Goal: Task Accomplishment & Management: Manage account settings

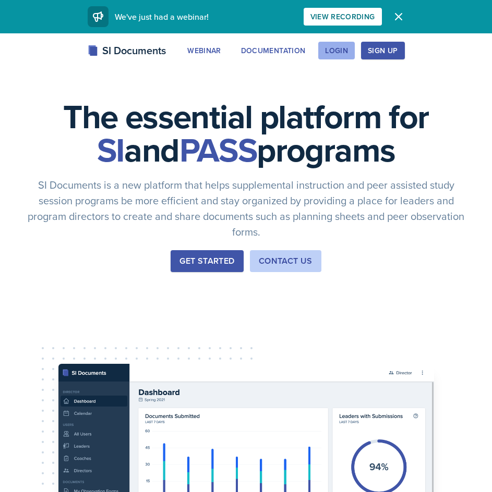
click at [346, 54] on div "Login" at bounding box center [336, 50] width 23 height 8
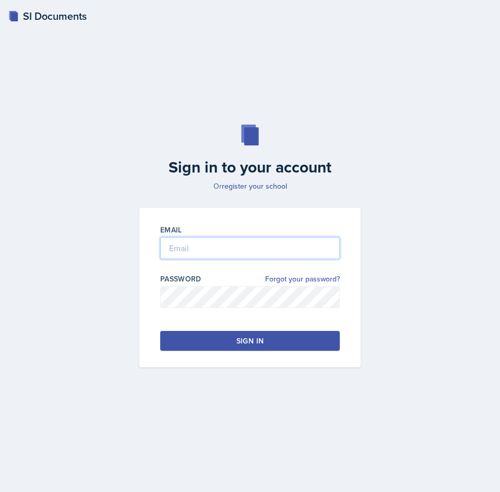
type input "[EMAIL_ADDRESS][DOMAIN_NAME]"
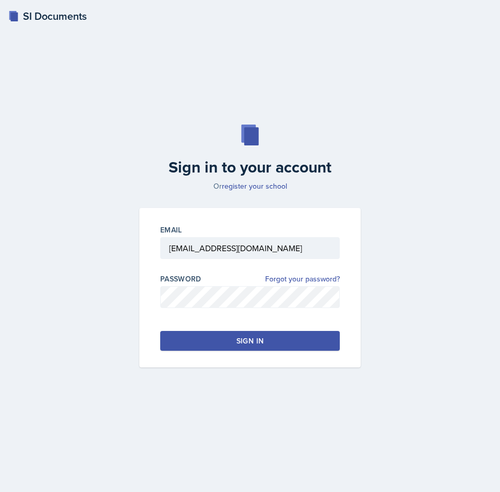
click at [263, 345] on div "Sign in" at bounding box center [249, 341] width 27 height 10
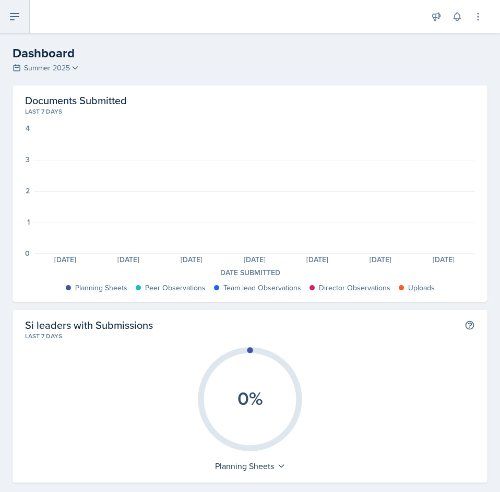
click at [27, 19] on button at bounding box center [15, 16] width 30 height 33
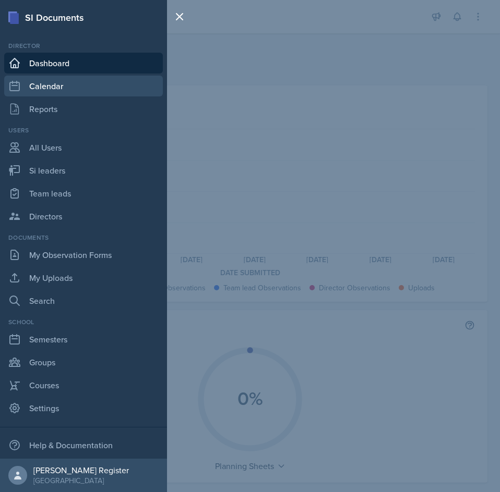
click at [59, 80] on link "Calendar" at bounding box center [83, 86] width 159 height 21
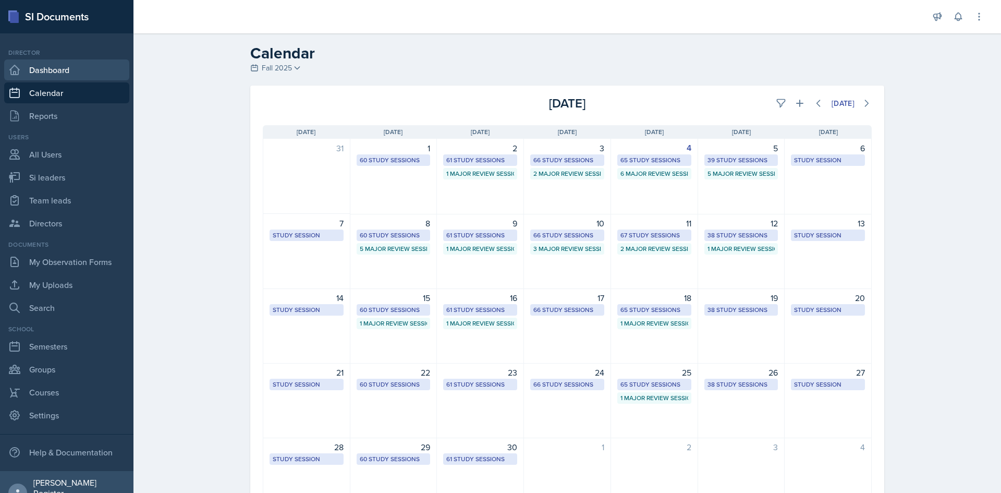
click at [89, 67] on link "Dashboard" at bounding box center [66, 69] width 125 height 21
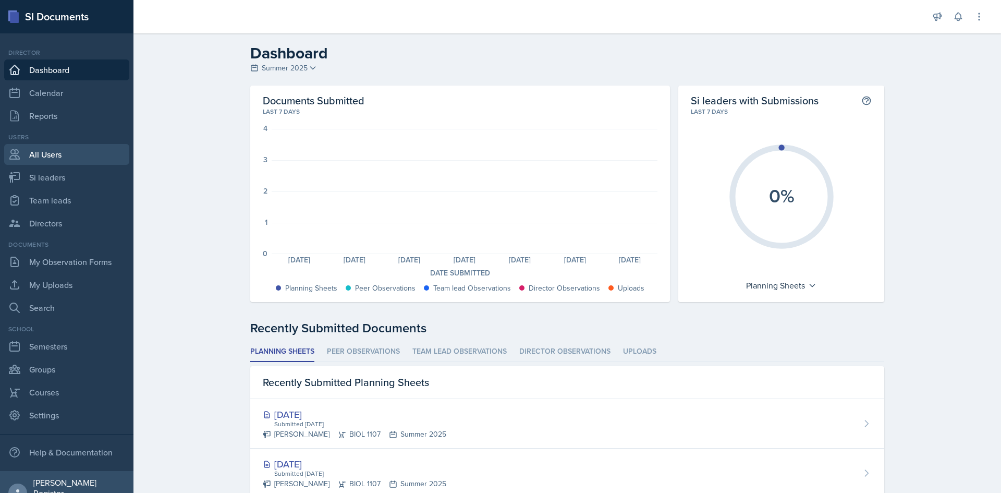
click at [65, 156] on link "All Users" at bounding box center [66, 154] width 125 height 21
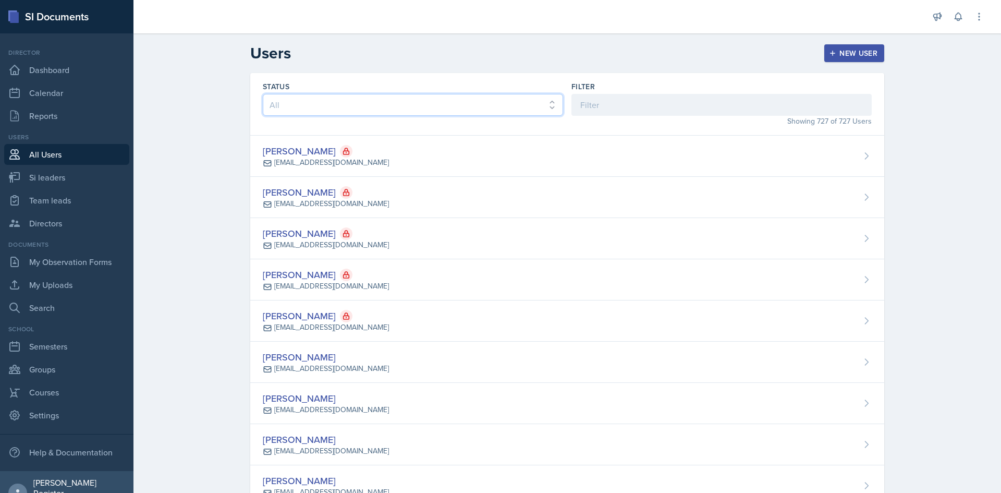
click at [487, 111] on select "All Active Inactive" at bounding box center [413, 105] width 300 height 22
select select "true"
click at [263, 94] on select "All Active Inactive" at bounding box center [413, 105] width 300 height 22
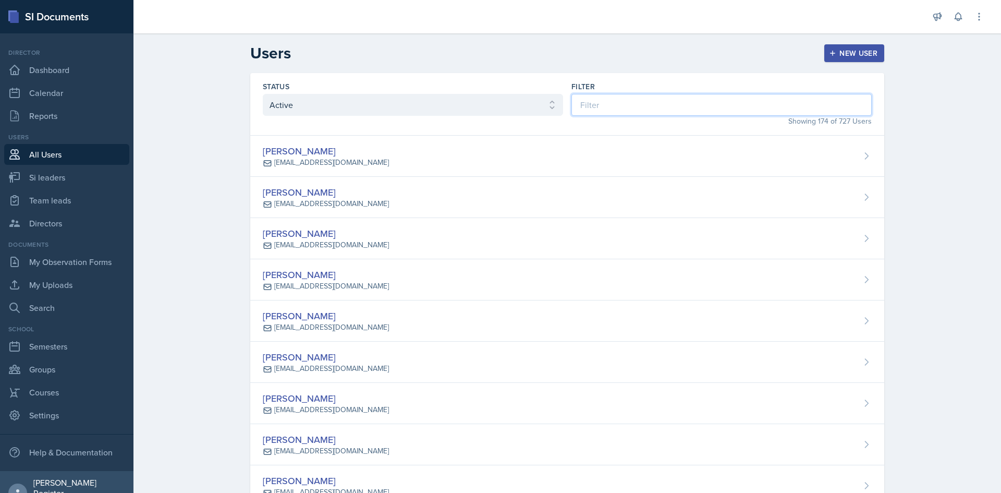
click at [499, 105] on input at bounding box center [722, 105] width 300 height 22
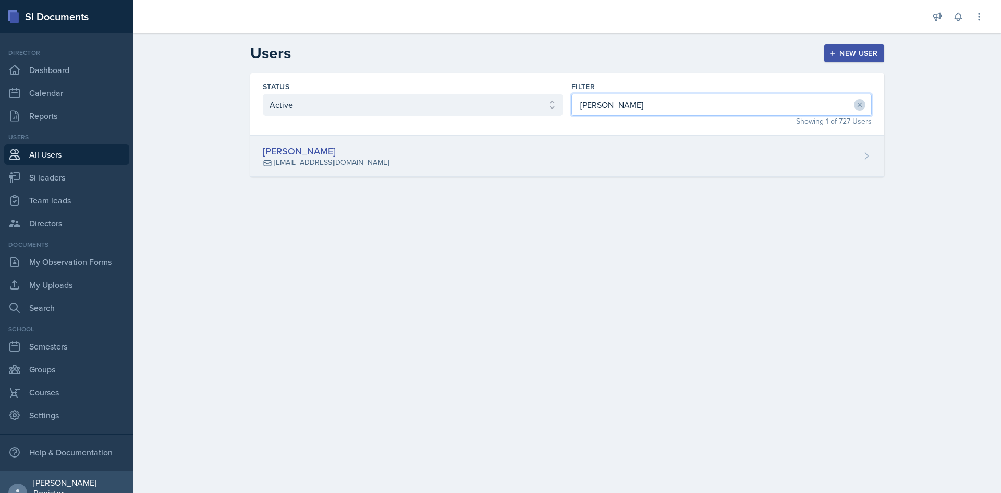
type input "[PERSON_NAME]"
click at [310, 155] on div "[PERSON_NAME]" at bounding box center [326, 151] width 126 height 14
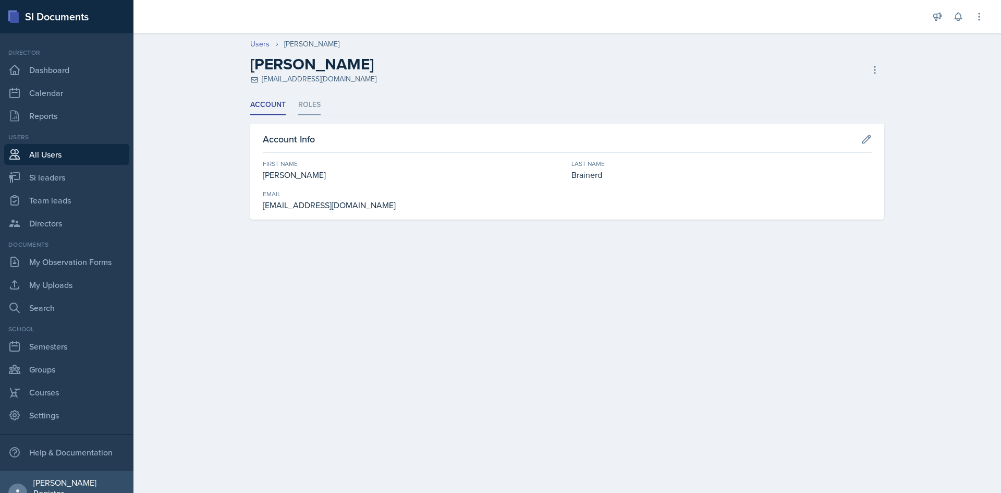
click at [311, 104] on li "Roles" at bounding box center [309, 105] width 22 height 20
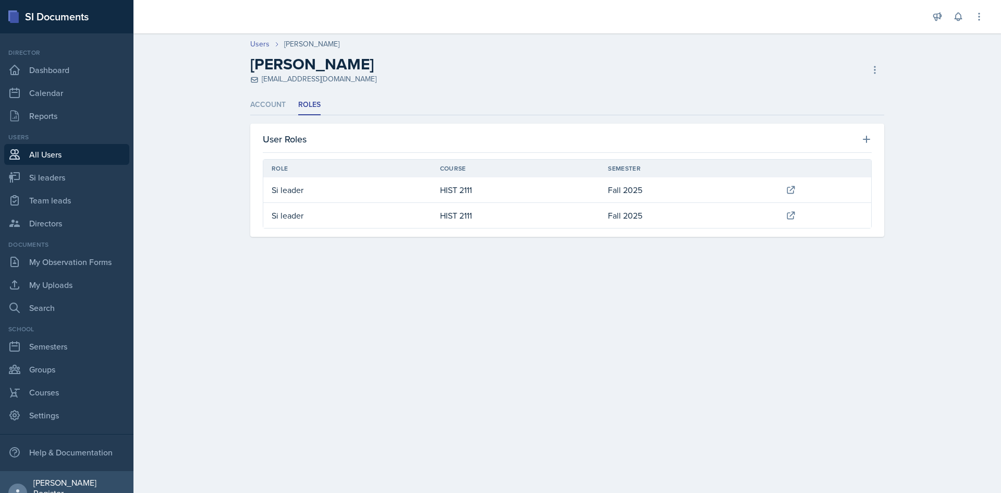
click at [499, 182] on td "HIST 2111" at bounding box center [516, 190] width 168 height 26
click at [280, 103] on li "Account" at bounding box center [267, 105] width 35 height 20
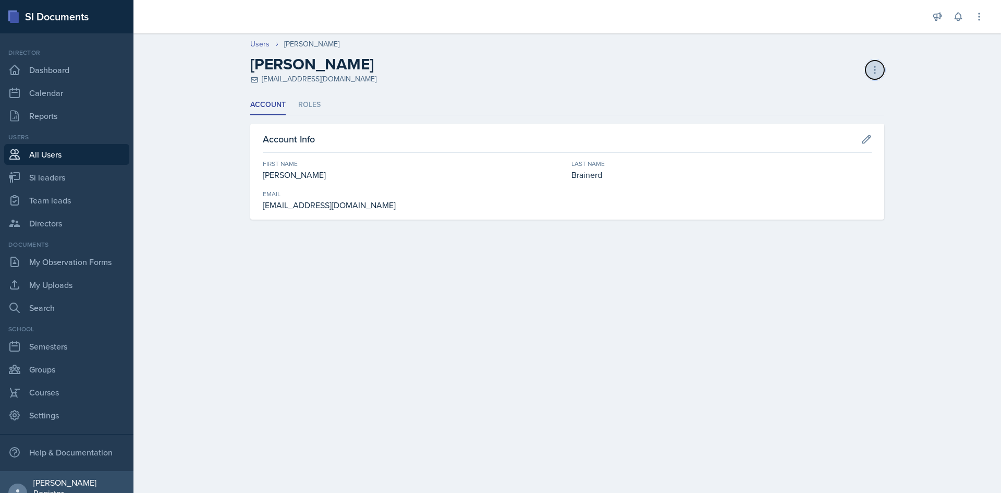
click at [499, 69] on icon at bounding box center [875, 69] width 1 height 7
click at [499, 114] on ul "Account Roles" at bounding box center [567, 105] width 634 height 20
click at [297, 106] on ul "Account Roles" at bounding box center [567, 105] width 634 height 20
click at [310, 102] on li "Roles" at bounding box center [309, 105] width 22 height 20
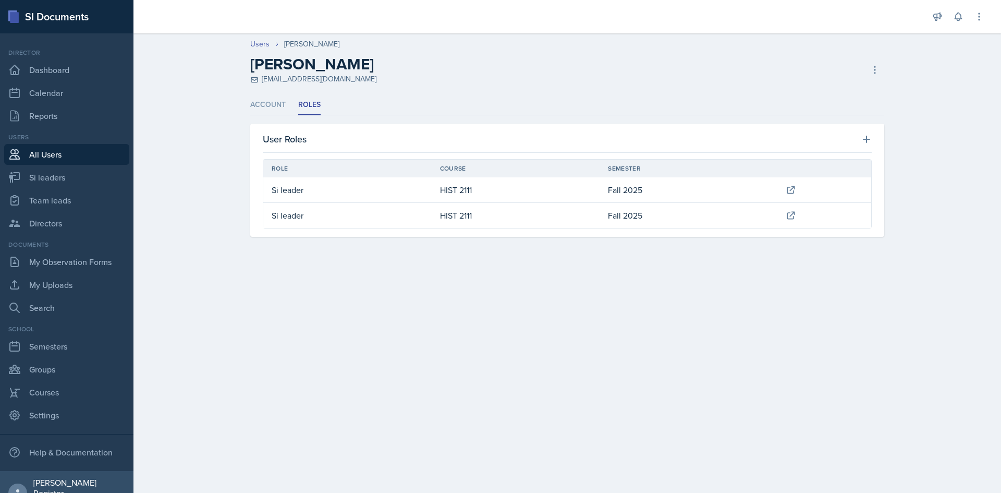
click at [499, 191] on td "HIST 2111" at bounding box center [516, 190] width 168 height 26
drag, startPoint x: 279, startPoint y: 104, endPoint x: 762, endPoint y: 94, distance: 483.0
click at [280, 104] on li "Account" at bounding box center [267, 105] width 35 height 20
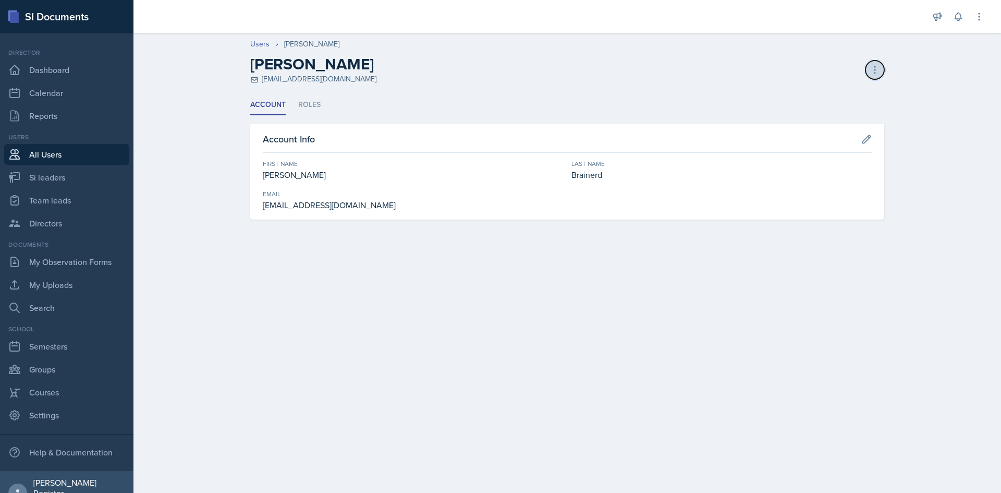
click at [499, 69] on icon at bounding box center [875, 70] width 10 height 10
click at [499, 87] on header "Users [PERSON_NAME] [PERSON_NAME] [EMAIL_ADDRESS][DOMAIN_NAME] Deactivate User …" at bounding box center [568, 61] width 868 height 67
